Goal: Information Seeking & Learning: Learn about a topic

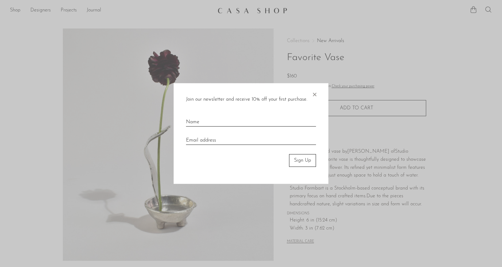
click at [314, 93] on span "×" at bounding box center [314, 93] width 6 height 20
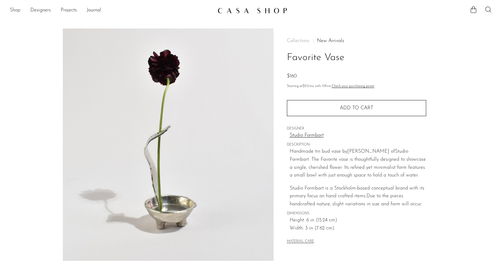
click at [15, 11] on link "Shop" at bounding box center [15, 11] width 11 height 8
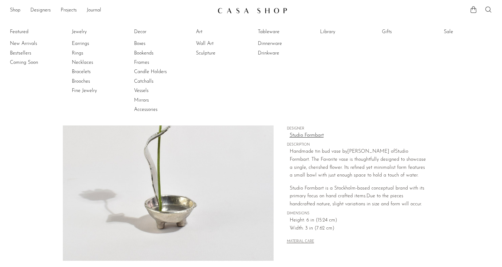
click at [277, 10] on img at bounding box center [253, 10] width 70 height 6
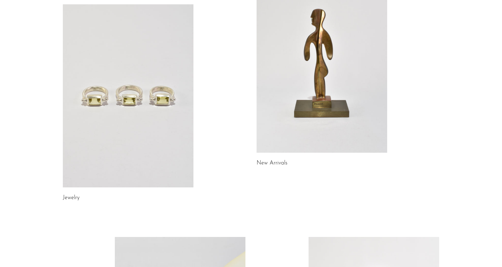
scroll to position [88, 0]
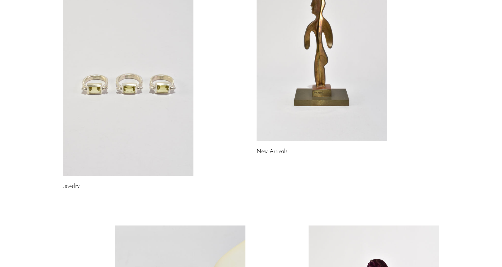
click at [166, 83] on link at bounding box center [128, 84] width 131 height 183
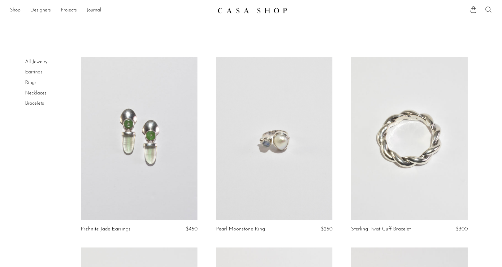
click at [284, 136] on link at bounding box center [274, 138] width 117 height 163
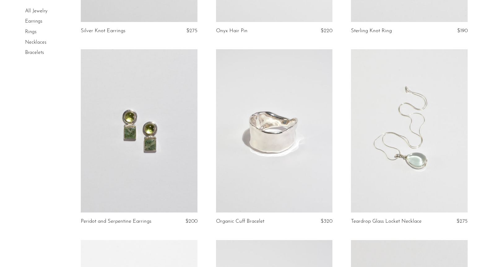
scroll to position [551, 0]
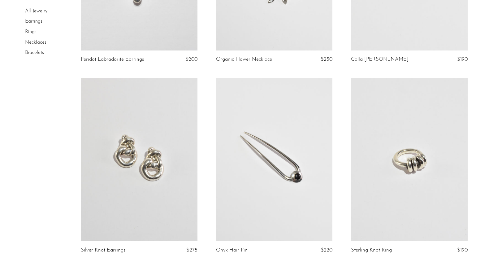
click at [428, 148] on link at bounding box center [409, 159] width 117 height 163
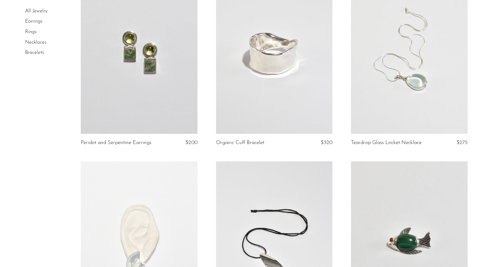
scroll to position [849, 0]
click at [159, 105] on link at bounding box center [139, 51] width 117 height 163
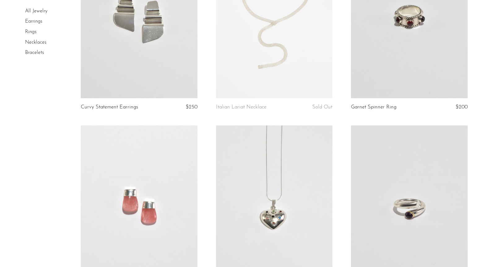
scroll to position [1455, 0]
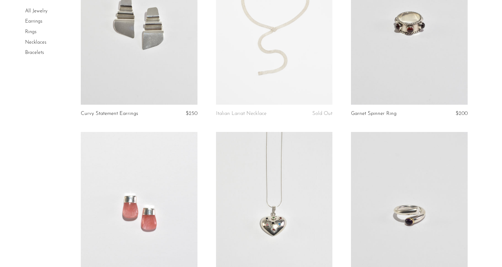
click at [413, 65] on link at bounding box center [409, 22] width 117 height 163
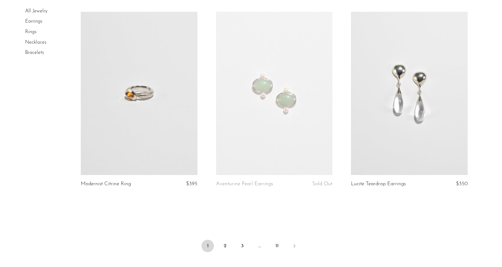
scroll to position [2215, 0]
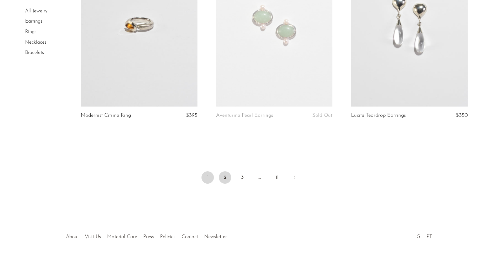
click at [224, 176] on link "2" at bounding box center [225, 177] width 12 height 12
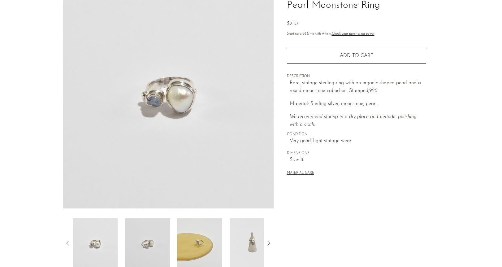
scroll to position [102, 0]
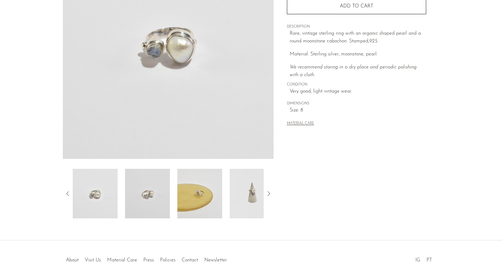
click at [193, 203] on img at bounding box center [199, 194] width 45 height 50
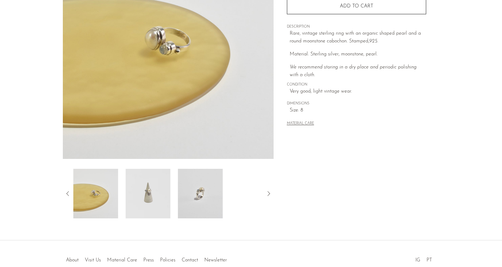
click at [220, 196] on img at bounding box center [200, 194] width 45 height 50
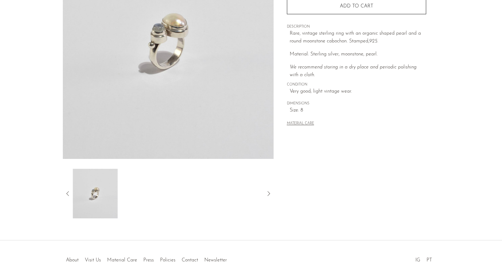
click at [135, 201] on div at bounding box center [168, 194] width 191 height 50
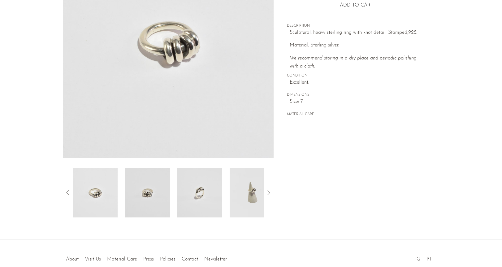
scroll to position [96, 0]
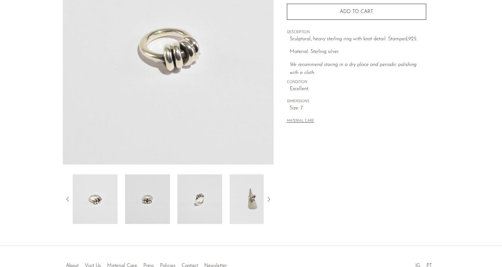
click at [215, 201] on img at bounding box center [199, 199] width 45 height 50
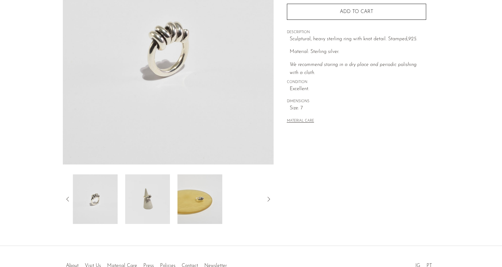
click at [199, 205] on img at bounding box center [199, 199] width 45 height 50
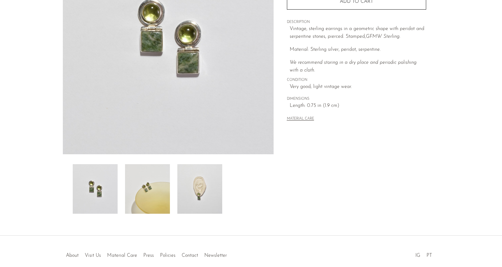
scroll to position [108, 0]
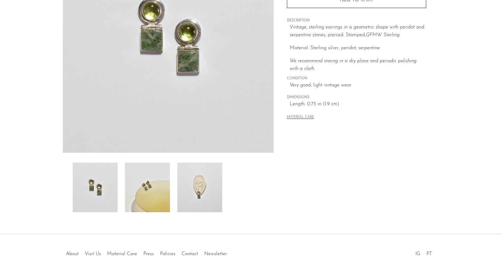
click at [210, 187] on img at bounding box center [199, 188] width 45 height 50
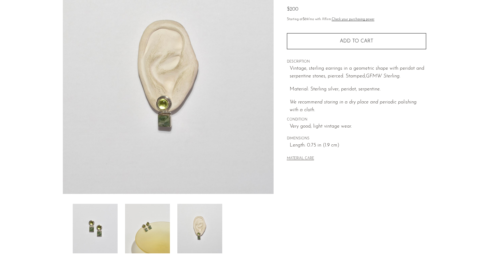
scroll to position [117, 0]
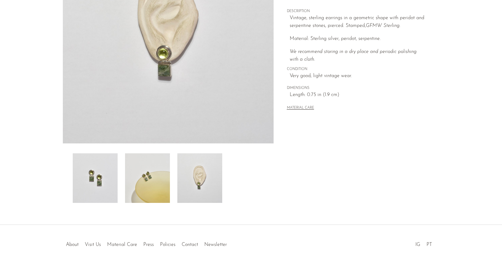
click at [153, 167] on img at bounding box center [147, 178] width 45 height 50
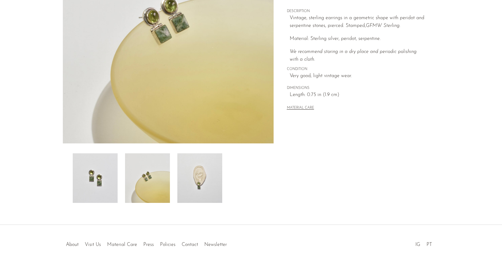
scroll to position [59, 0]
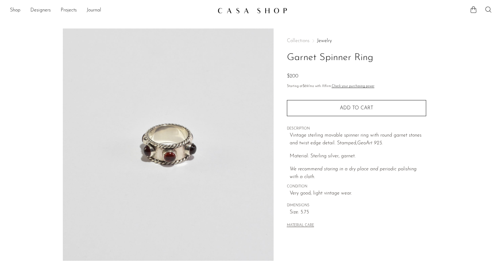
scroll to position [136, 0]
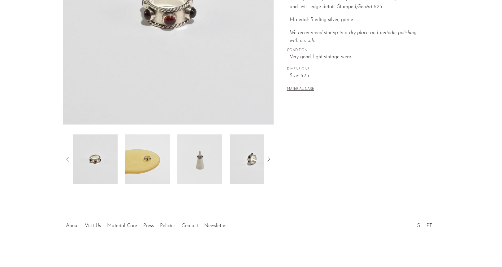
click at [157, 161] on img at bounding box center [147, 159] width 45 height 50
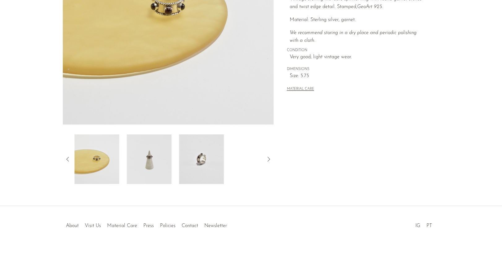
click at [189, 161] on img at bounding box center [201, 159] width 45 height 50
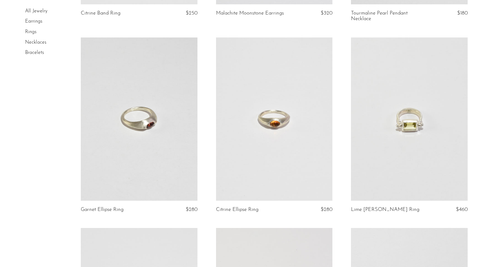
scroll to position [217, 0]
click at [283, 152] on link at bounding box center [274, 118] width 117 height 163
click at [156, 124] on link at bounding box center [139, 118] width 117 height 163
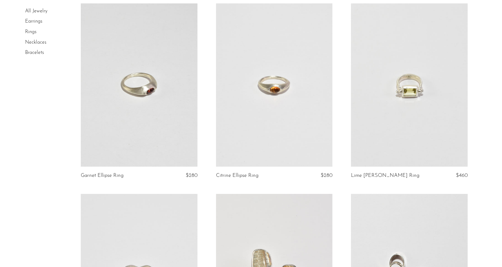
scroll to position [293, 0]
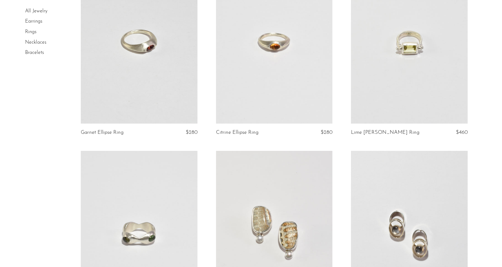
click at [416, 79] on link at bounding box center [409, 41] width 117 height 163
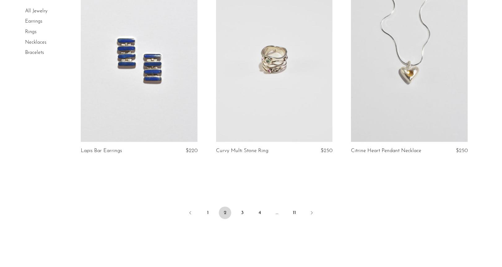
scroll to position [2211, 0]
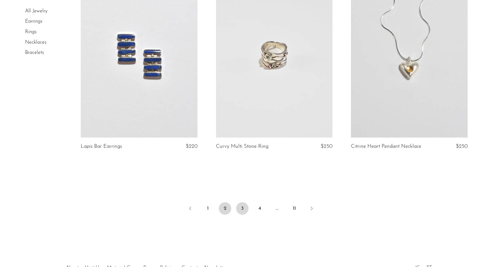
click at [242, 205] on link "3" at bounding box center [242, 208] width 12 height 12
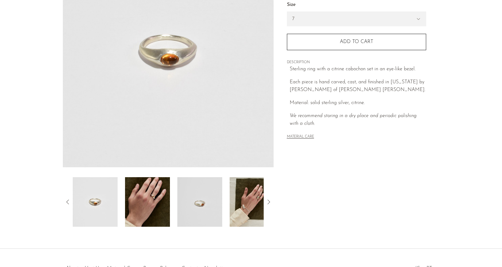
scroll to position [96, 0]
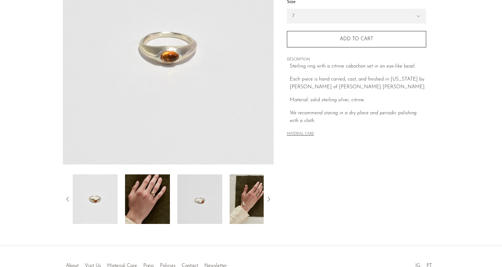
click at [154, 199] on img at bounding box center [147, 199] width 45 height 50
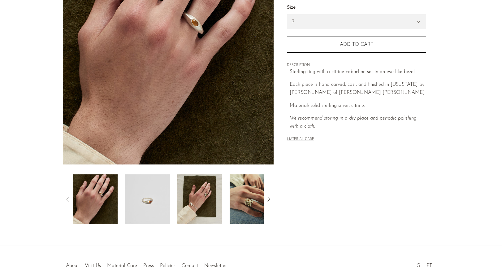
click at [179, 200] on img at bounding box center [199, 199] width 45 height 50
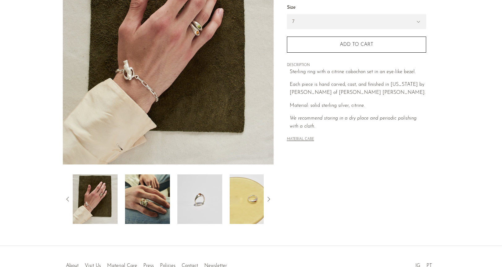
click at [209, 207] on img at bounding box center [199, 199] width 45 height 50
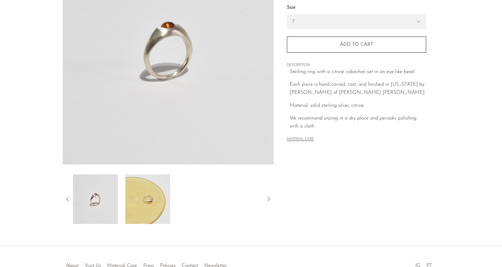
click at [225, 209] on div at bounding box center [168, 199] width 191 height 50
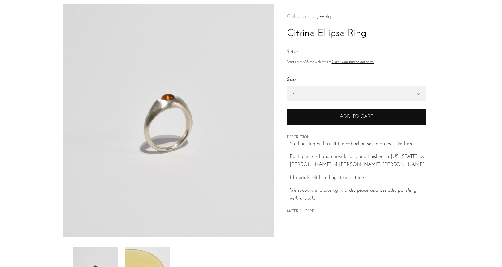
scroll to position [23, 0]
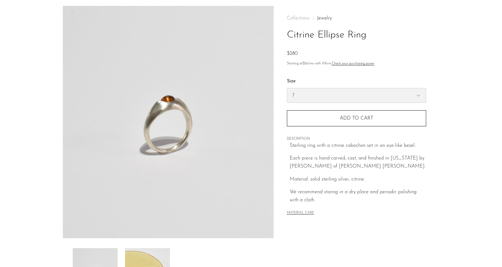
click at [344, 91] on select "7 6" at bounding box center [356, 95] width 139 height 14
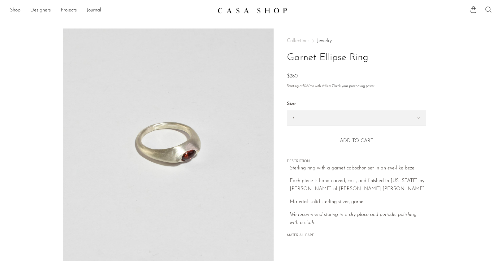
click at [297, 120] on select "7 6" at bounding box center [356, 118] width 139 height 14
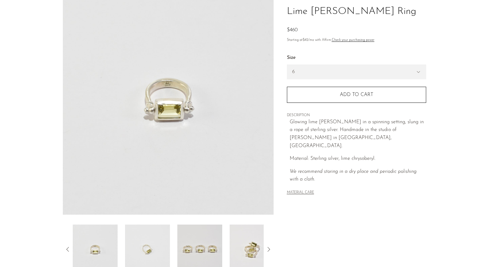
scroll to position [136, 0]
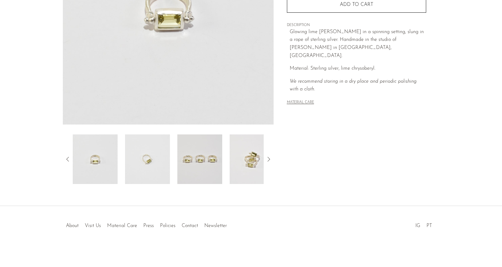
click at [206, 157] on img at bounding box center [199, 159] width 45 height 50
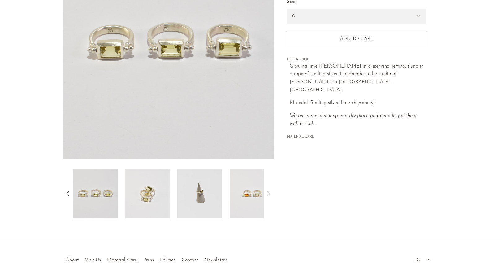
scroll to position [95, 0]
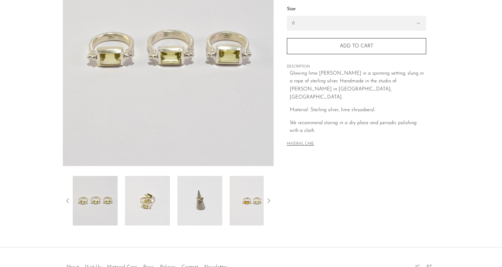
click at [210, 199] on img at bounding box center [199, 201] width 45 height 50
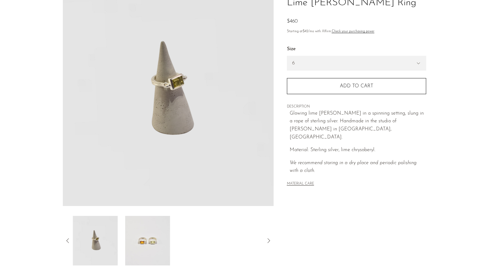
scroll to position [54, 0]
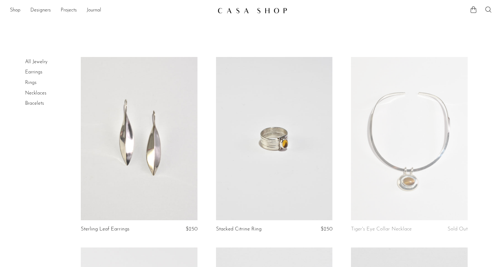
click at [169, 155] on link at bounding box center [139, 138] width 117 height 163
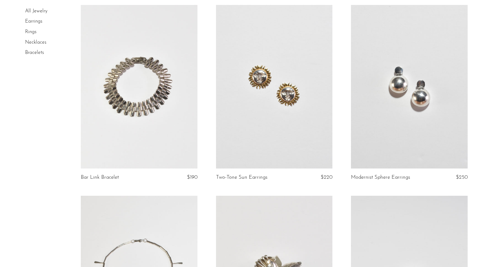
scroll to position [243, 0]
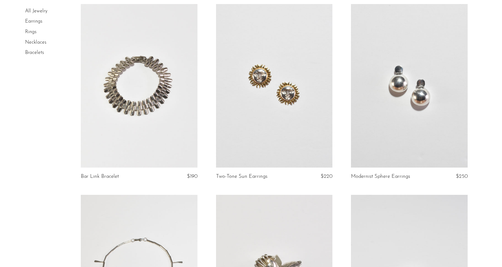
click at [287, 137] on link at bounding box center [274, 85] width 117 height 163
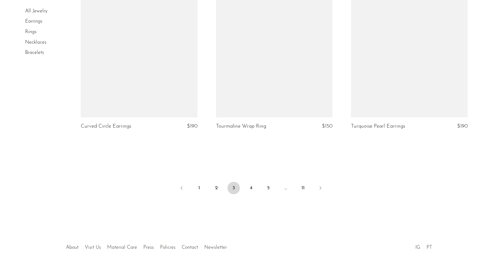
scroll to position [2221, 0]
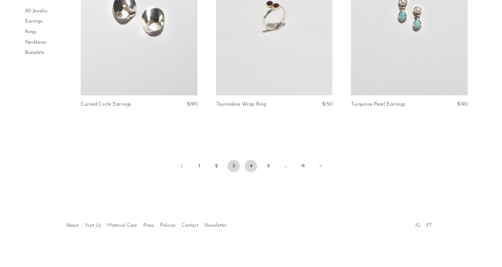
click at [254, 167] on link "4" at bounding box center [251, 166] width 12 height 12
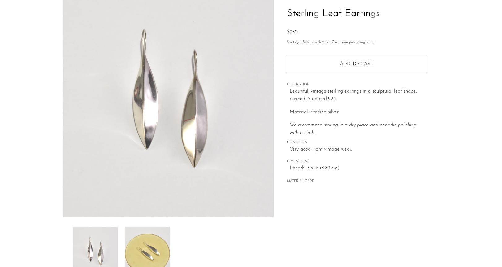
scroll to position [136, 0]
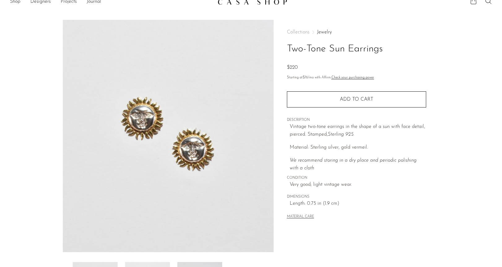
scroll to position [9, 0]
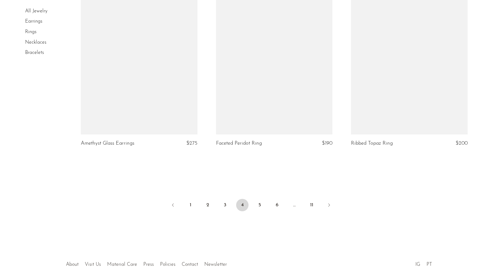
scroll to position [2214, 0]
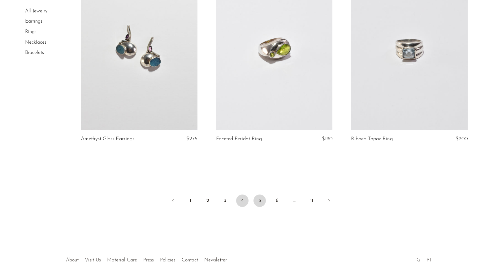
click at [262, 197] on link "5" at bounding box center [260, 200] width 12 height 12
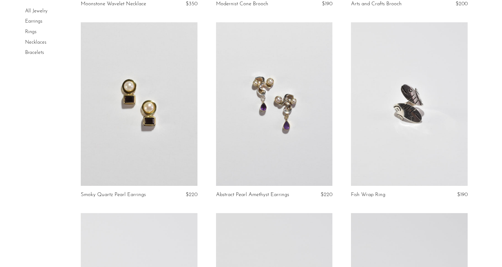
scroll to position [225, 0]
click at [176, 148] on link at bounding box center [139, 103] width 117 height 163
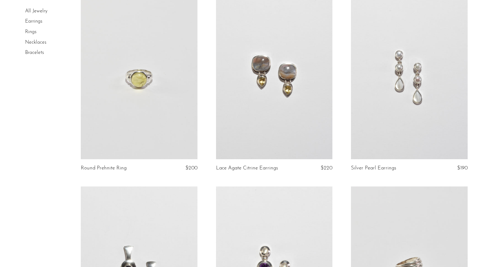
scroll to position [1781, 0]
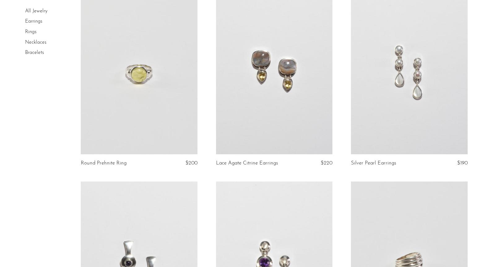
click at [284, 101] on link at bounding box center [274, 72] width 117 height 163
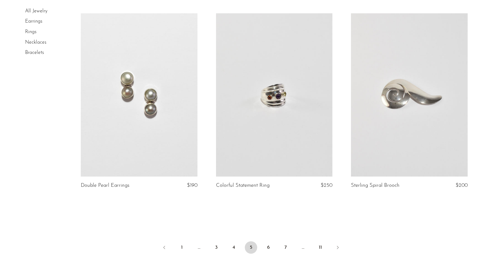
scroll to position [2150, 0]
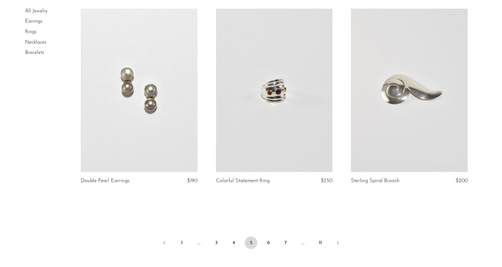
click at [156, 137] on link at bounding box center [139, 90] width 117 height 163
click at [265, 241] on link "6" at bounding box center [268, 242] width 12 height 12
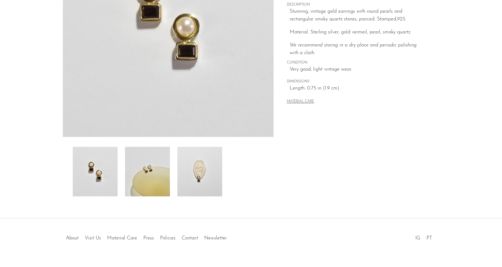
scroll to position [136, 0]
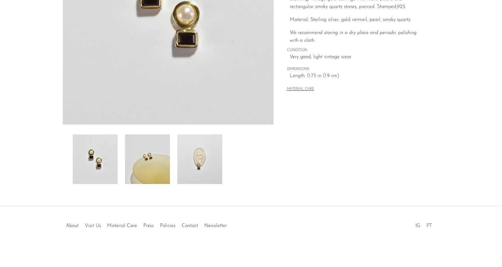
click at [193, 158] on img at bounding box center [199, 159] width 45 height 50
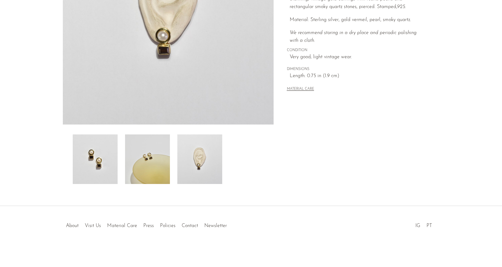
scroll to position [35, 0]
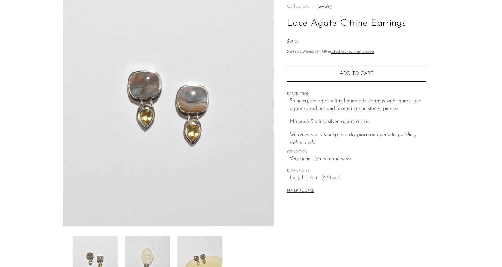
scroll to position [130, 0]
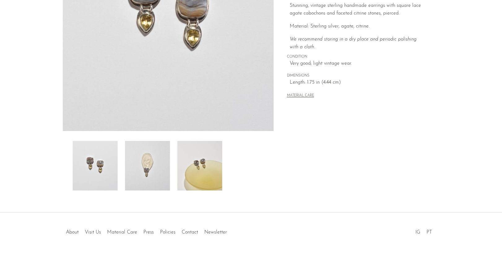
click at [158, 165] on img at bounding box center [147, 166] width 45 height 50
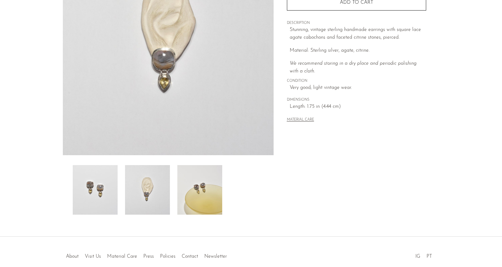
scroll to position [99, 0]
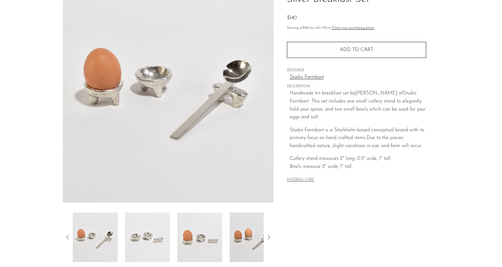
scroll to position [136, 0]
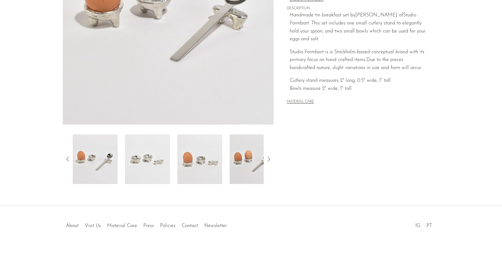
click at [196, 166] on img at bounding box center [199, 159] width 45 height 50
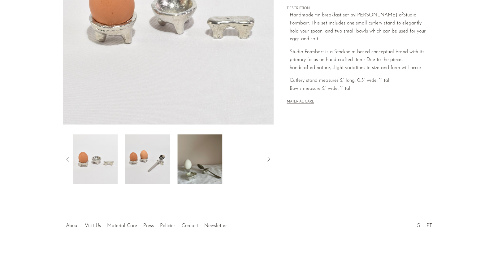
click at [215, 168] on img at bounding box center [199, 159] width 45 height 50
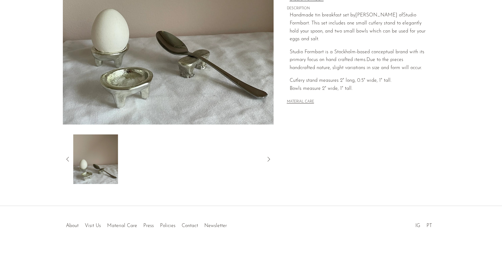
click at [223, 167] on div at bounding box center [168, 159] width 191 height 50
click at [101, 170] on img at bounding box center [95, 159] width 45 height 50
click at [77, 159] on img at bounding box center [95, 159] width 45 height 50
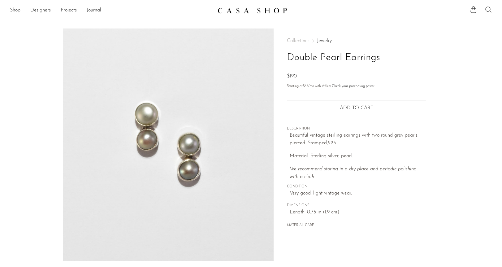
scroll to position [89, 0]
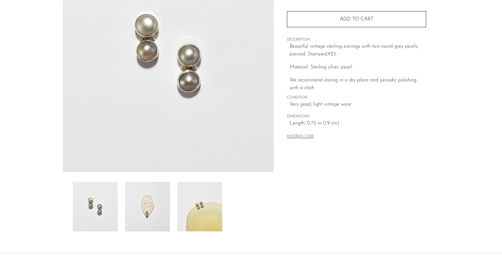
click at [164, 215] on img at bounding box center [147, 207] width 45 height 50
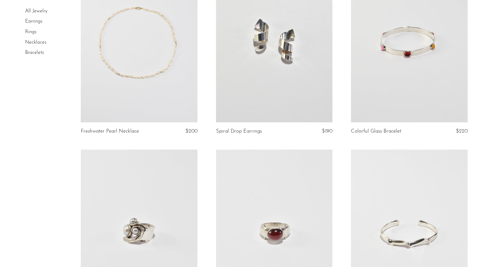
scroll to position [78, 0]
